Goal: Check status: Check status

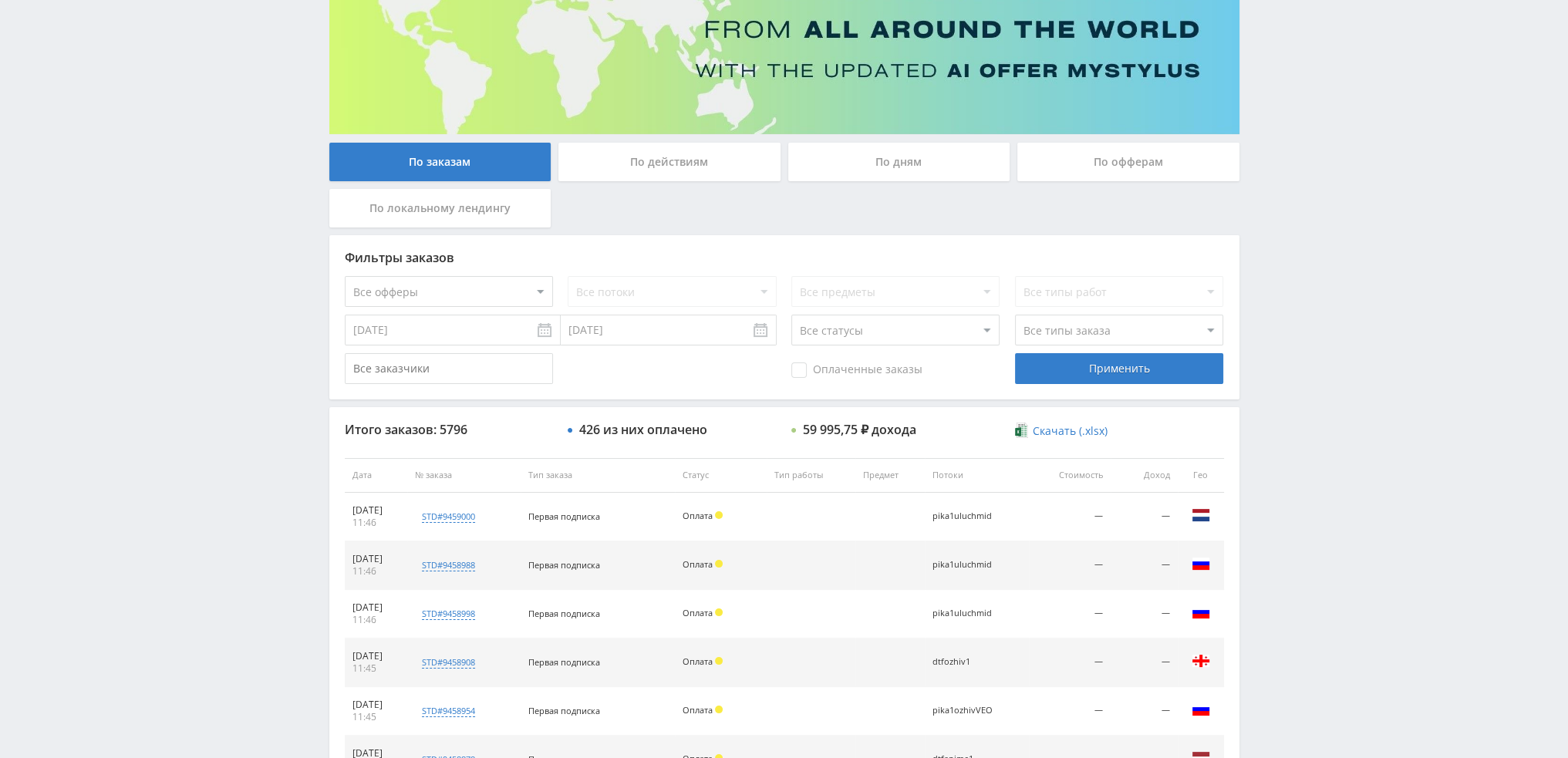
scroll to position [148, 0]
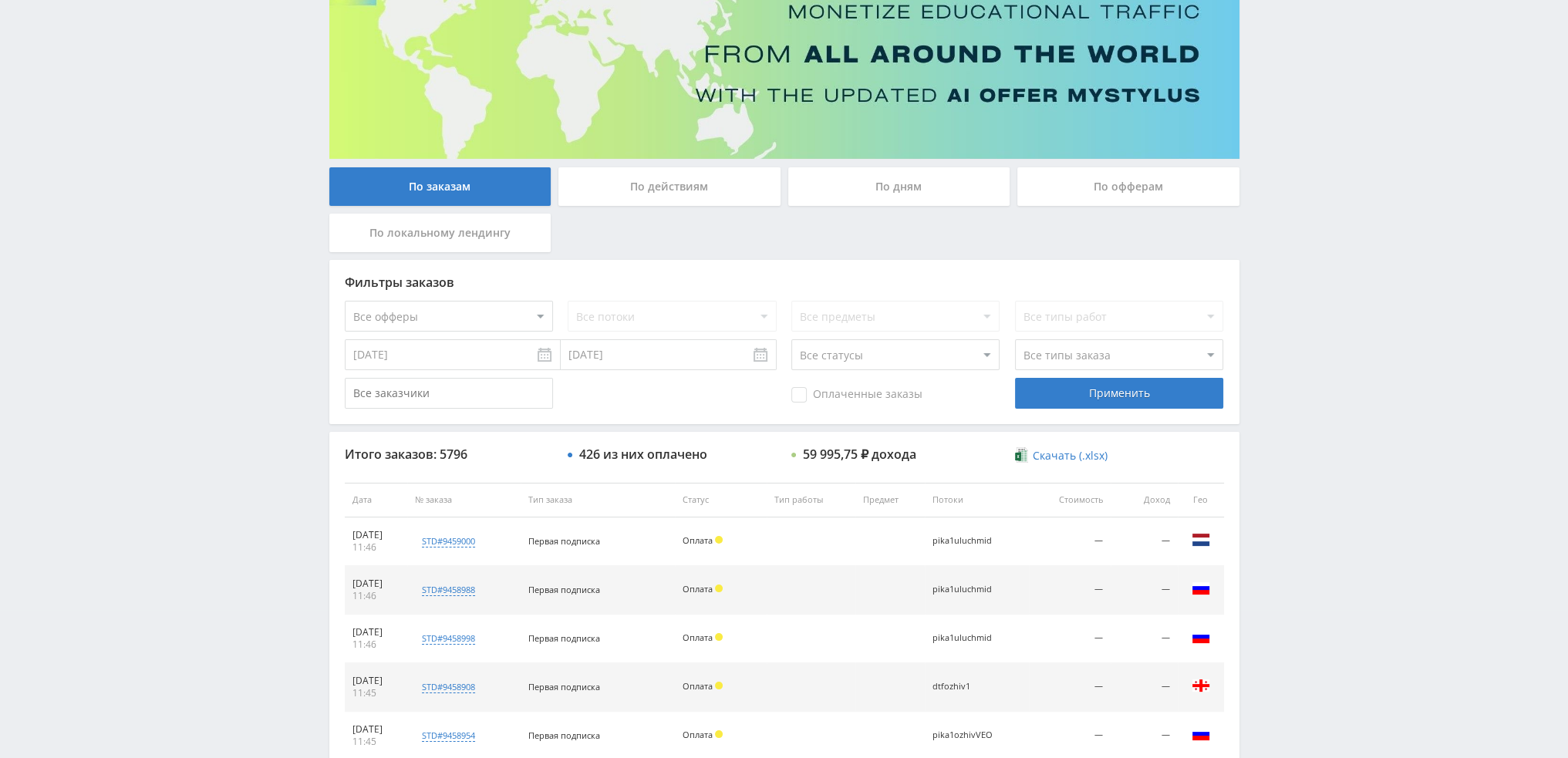
click at [926, 195] on div "По дням" at bounding box center [899, 187] width 222 height 39
click at [0, 0] on input "По дням" at bounding box center [0, 0] width 0 height 0
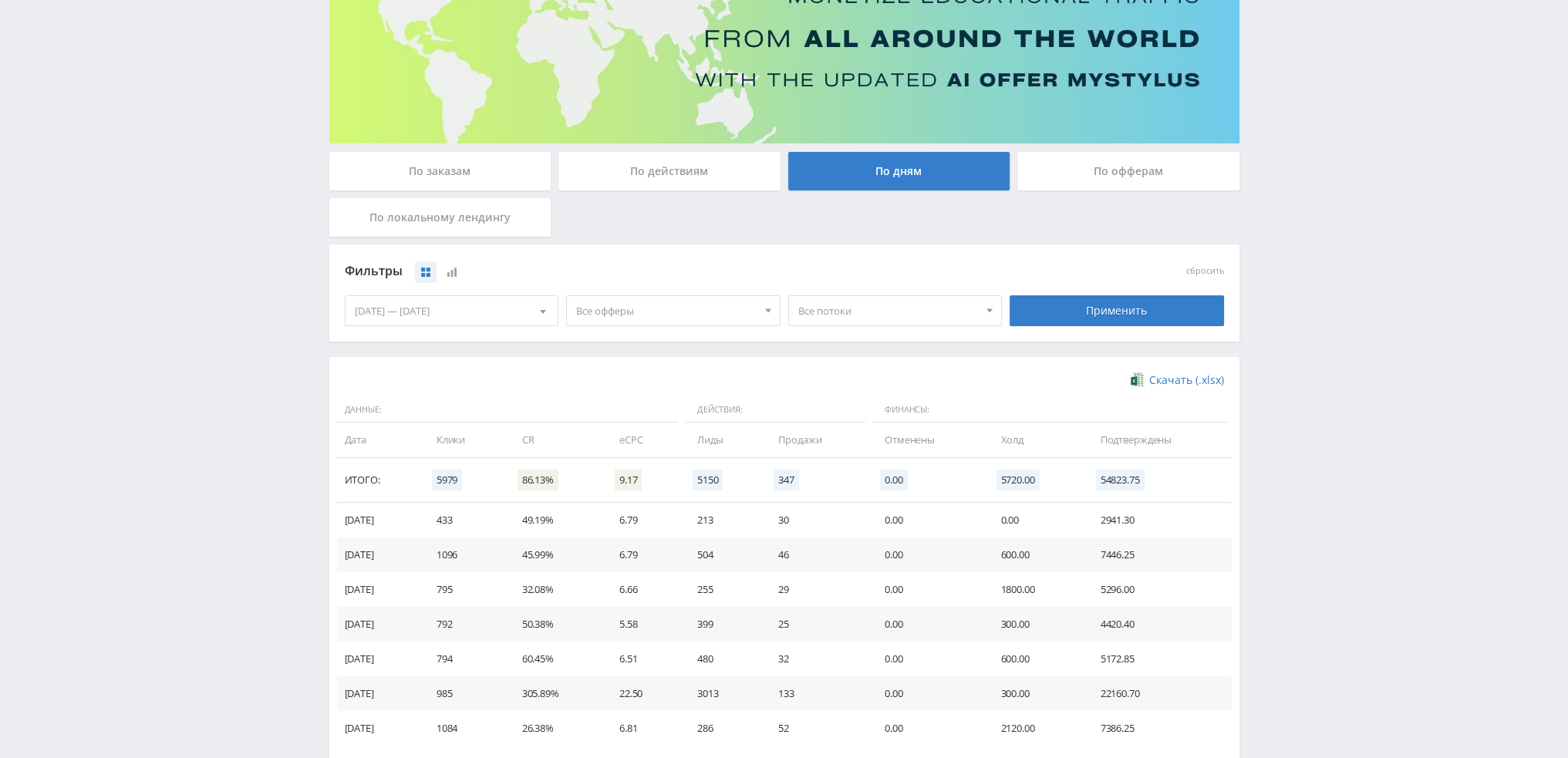
scroll to position [231, 0]
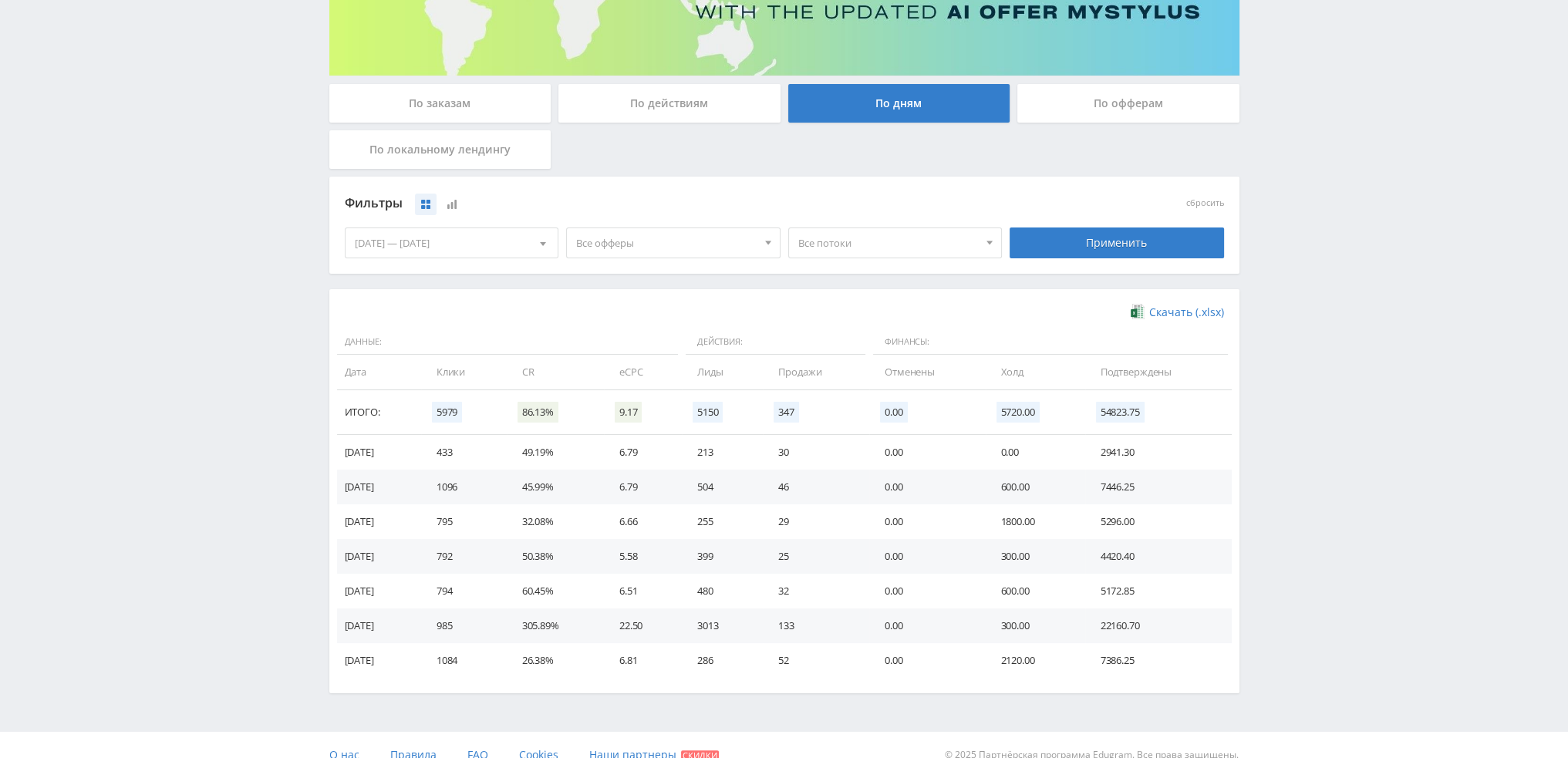
click at [688, 252] on span "Все офферы" at bounding box center [666, 243] width 181 height 29
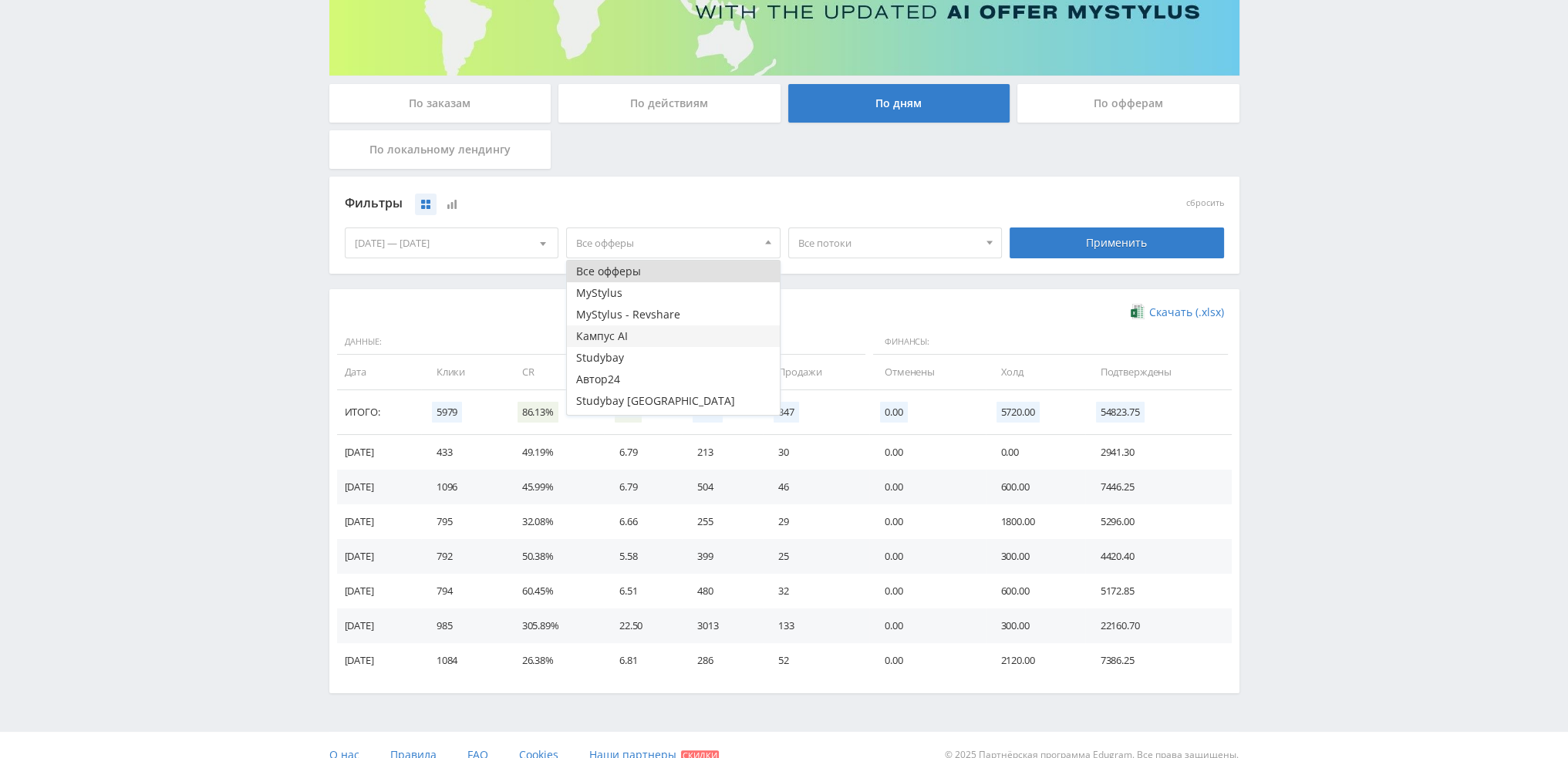
click at [635, 332] on button "Кампус AI" at bounding box center [673, 336] width 213 height 21
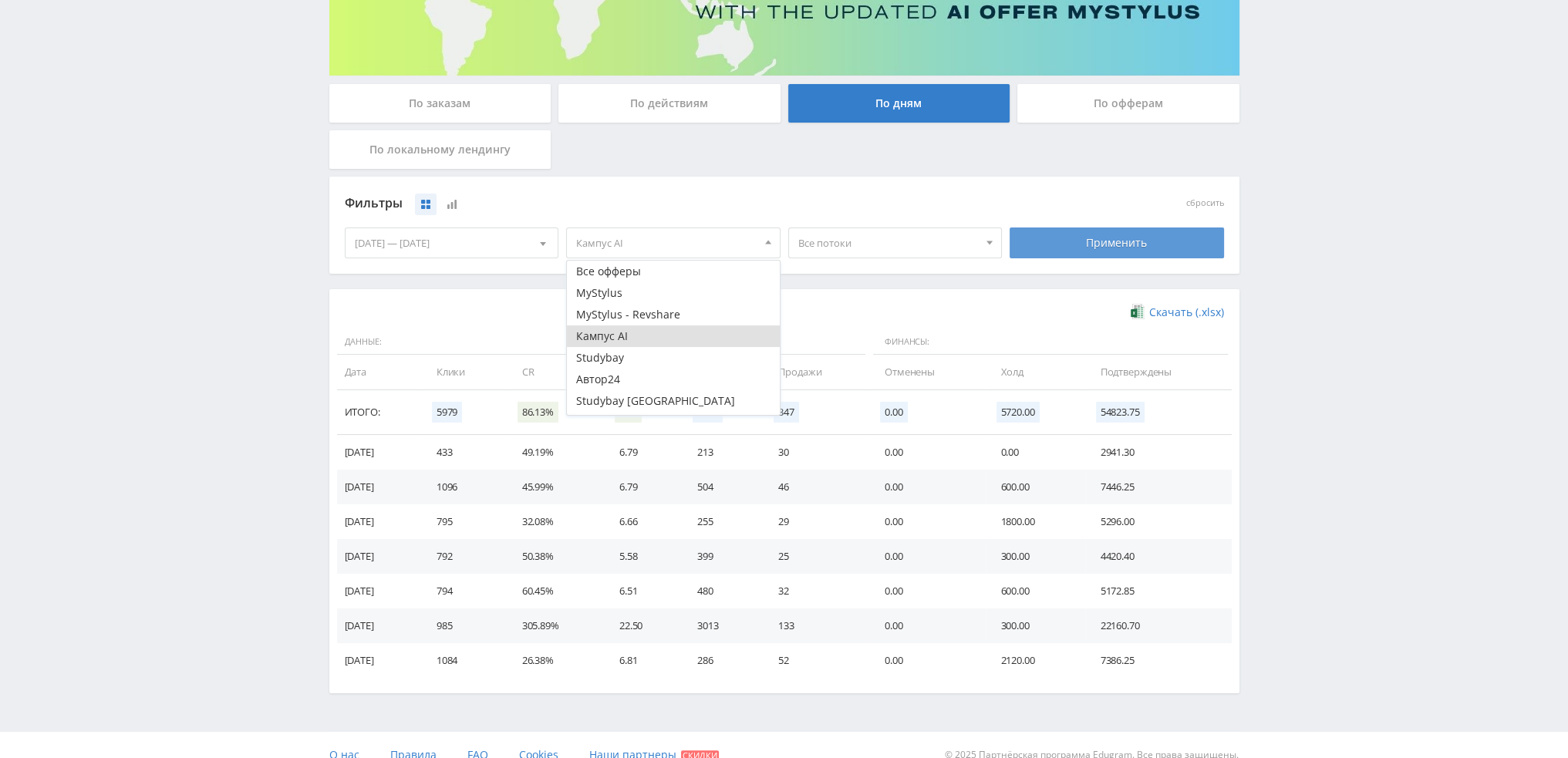
click at [1171, 238] on div "Применить" at bounding box center [1117, 243] width 215 height 31
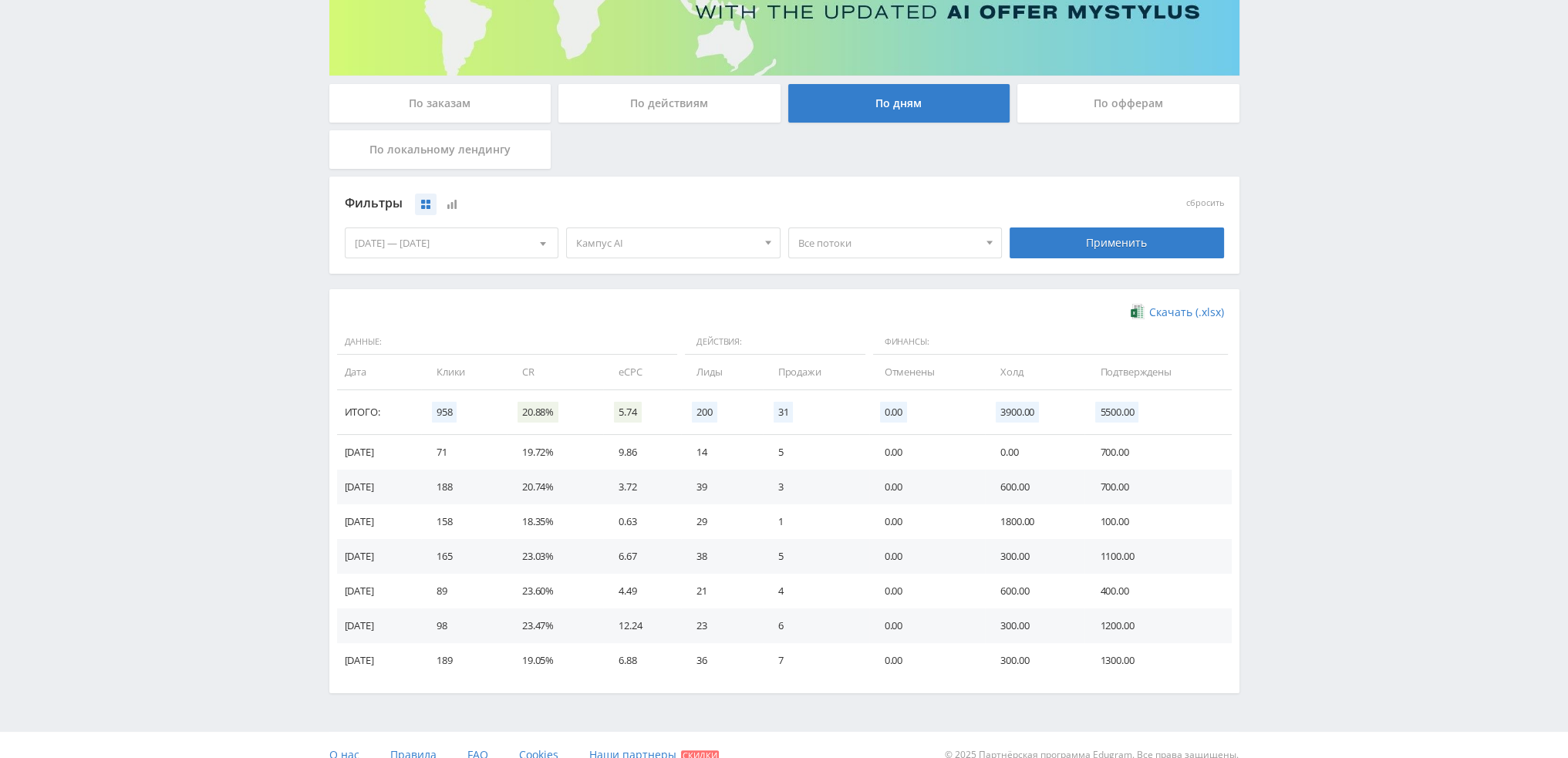
click at [907, 240] on span "Все потоки" at bounding box center [888, 243] width 181 height 29
click at [857, 290] on button "pika1soch" at bounding box center [895, 293] width 213 height 21
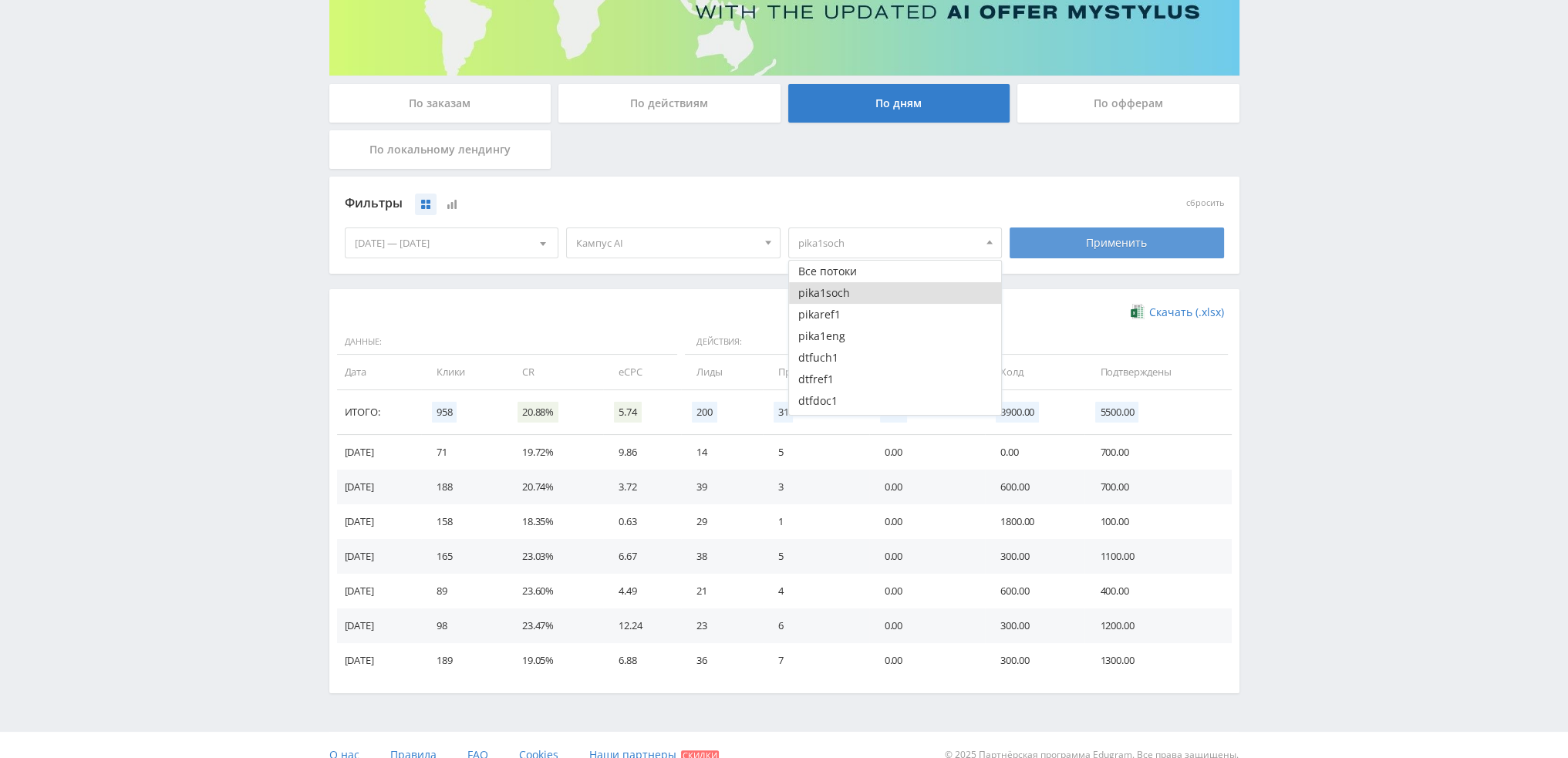
click at [1102, 235] on div "Применить" at bounding box center [1117, 243] width 215 height 31
